Goal: Task Accomplishment & Management: Complete application form

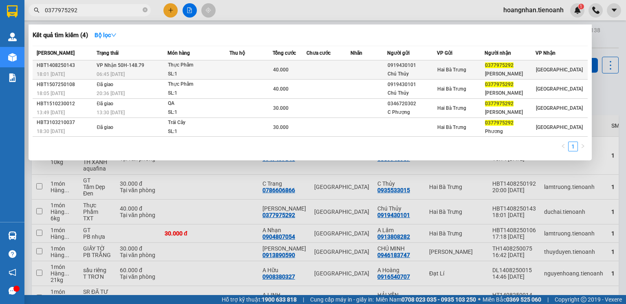
type input "0377975292"
click at [247, 70] on td at bounding box center [250, 69] width 43 height 19
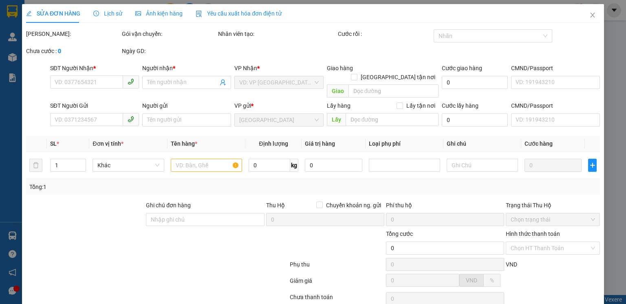
type input "0377975292"
type input "C Phương"
type input "0919430101"
type input "Chú Thủy"
type input "40.000"
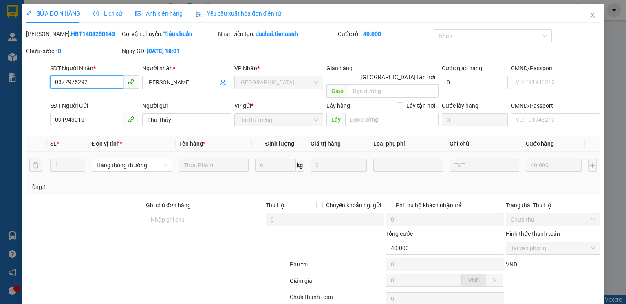
scroll to position [54, 0]
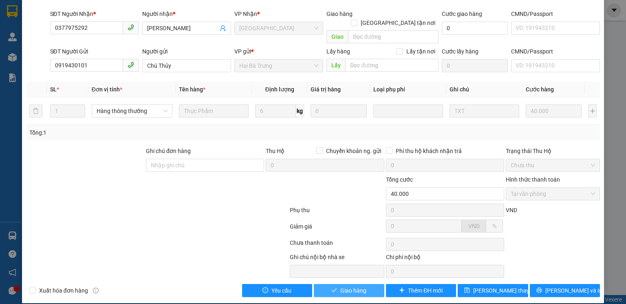
click at [357, 286] on span "Giao hàng" at bounding box center [353, 290] width 26 height 9
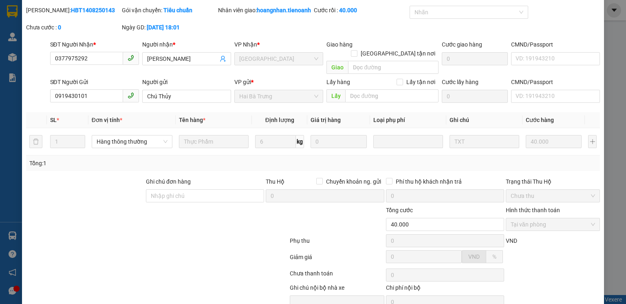
scroll to position [0, 0]
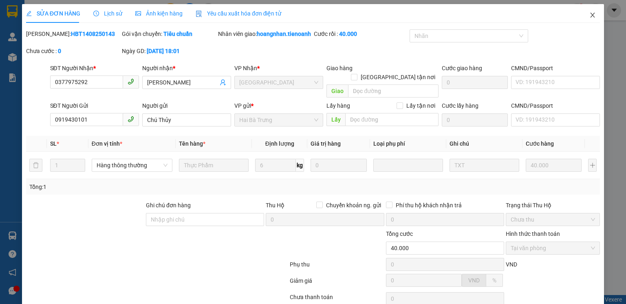
click at [589, 16] on icon "close" at bounding box center [592, 15] width 7 height 7
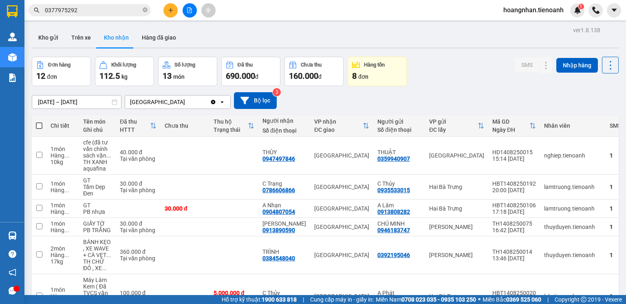
click at [538, 11] on span "hoangnhan.tienoanh" at bounding box center [533, 10] width 73 height 10
click at [522, 26] on span "Đăng xuất" at bounding box center [537, 25] width 56 height 9
